Goal: Task Accomplishment & Management: Manage account settings

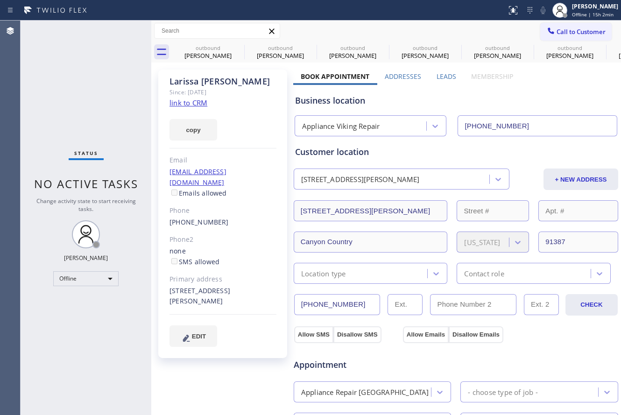
type input "[PHONE_NUMBER]"
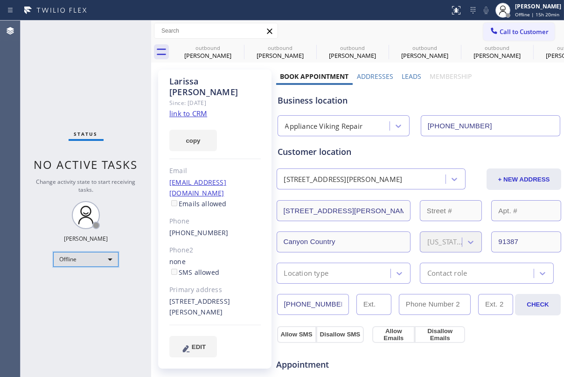
click at [80, 259] on div "Offline" at bounding box center [85, 259] width 65 height 15
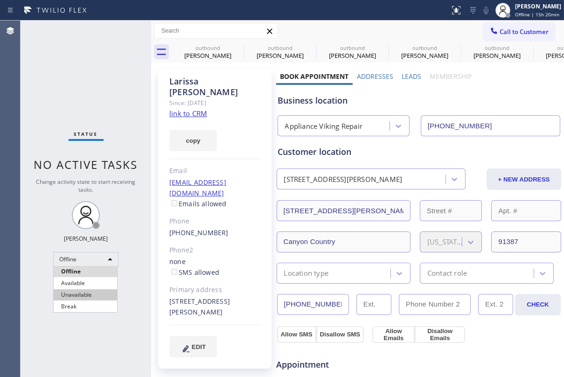
click at [91, 292] on li "Unavailable" at bounding box center [85, 294] width 63 height 11
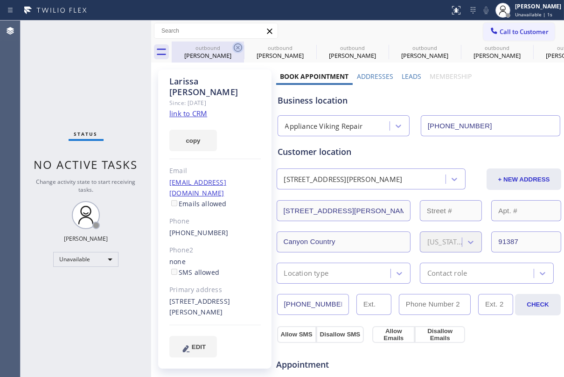
click at [237, 48] on icon at bounding box center [238, 47] width 8 height 8
click at [0, 0] on icon at bounding box center [0, 0] width 0 height 0
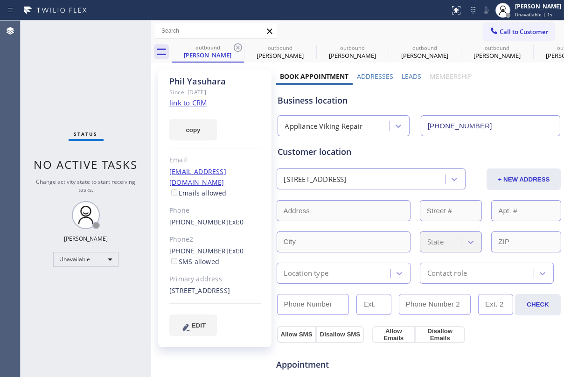
click at [237, 48] on icon at bounding box center [238, 47] width 8 height 8
click at [0, 0] on icon at bounding box center [0, 0] width 0 height 0
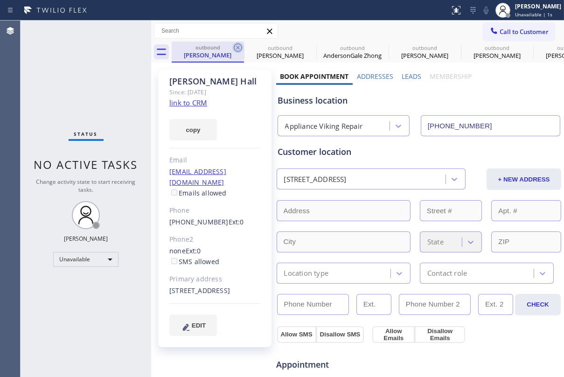
click at [237, 47] on icon at bounding box center [238, 47] width 8 height 8
click at [0, 0] on icon at bounding box center [0, 0] width 0 height 0
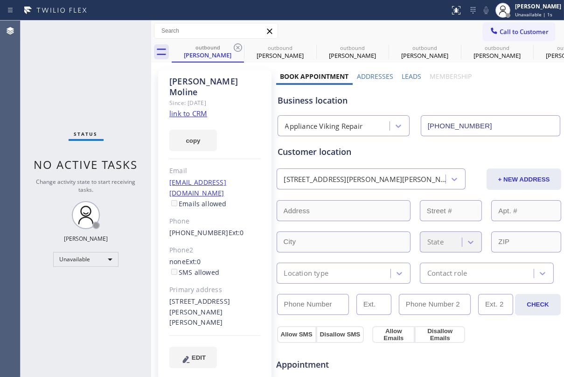
type input "[PHONE_NUMBER]"
